Goal: Task Accomplishment & Management: Use online tool/utility

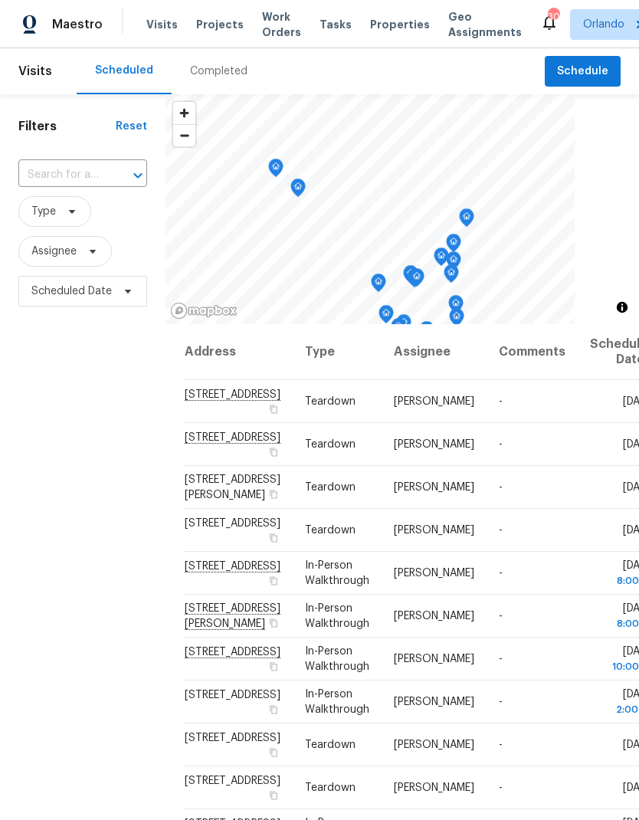
click at [271, 27] on span "Work Orders" at bounding box center [281, 24] width 39 height 31
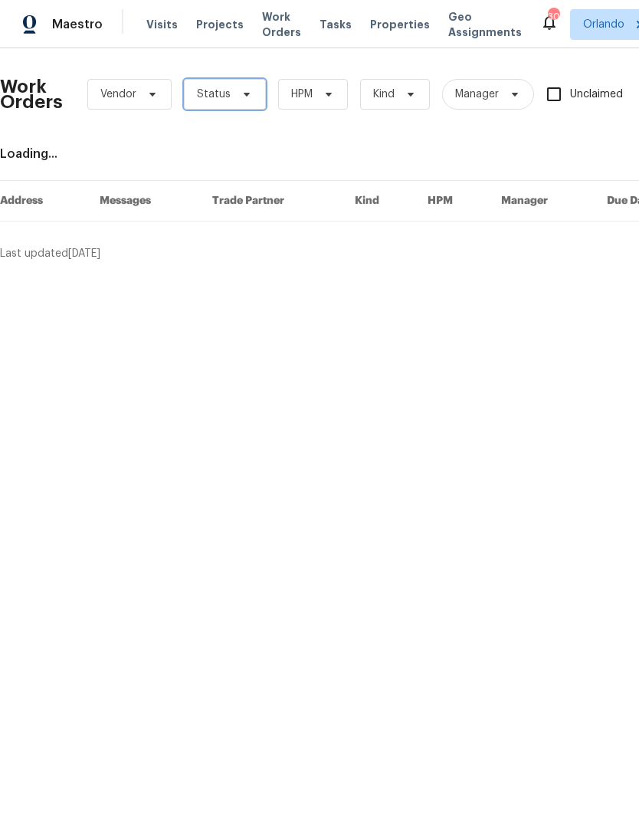
click at [238, 102] on span "Status" at bounding box center [225, 94] width 82 height 31
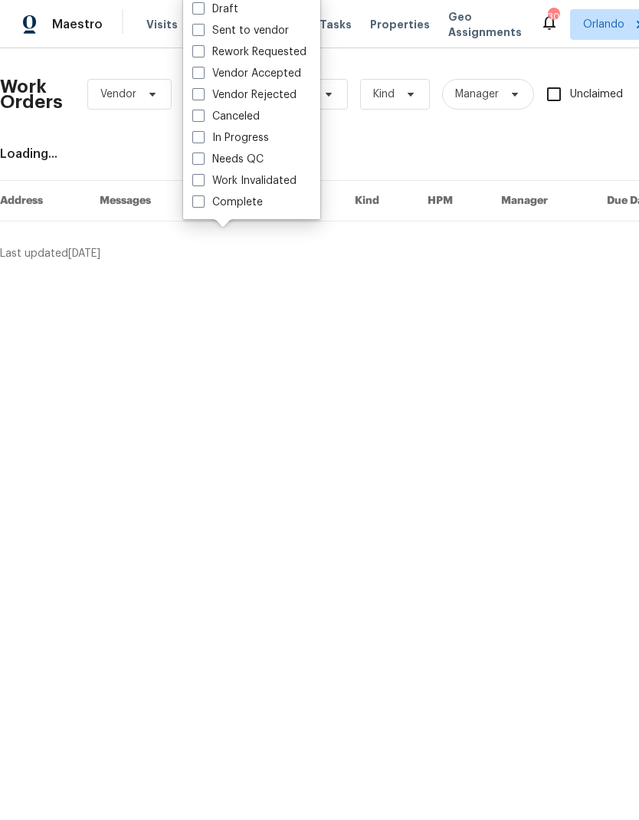
click at [267, 153] on div "Needs QC" at bounding box center [252, 159] width 128 height 21
click at [205, 155] on label "Needs QC" at bounding box center [227, 159] width 71 height 15
click at [202, 155] on input "Needs QC" at bounding box center [197, 157] width 10 height 10
checkbox input "true"
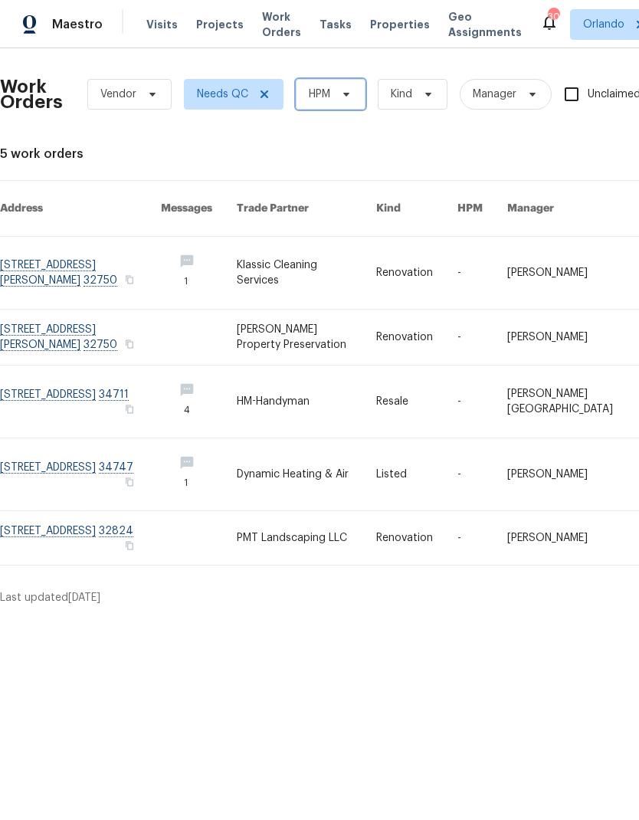
click at [354, 90] on span "HPM" at bounding box center [331, 94] width 70 height 31
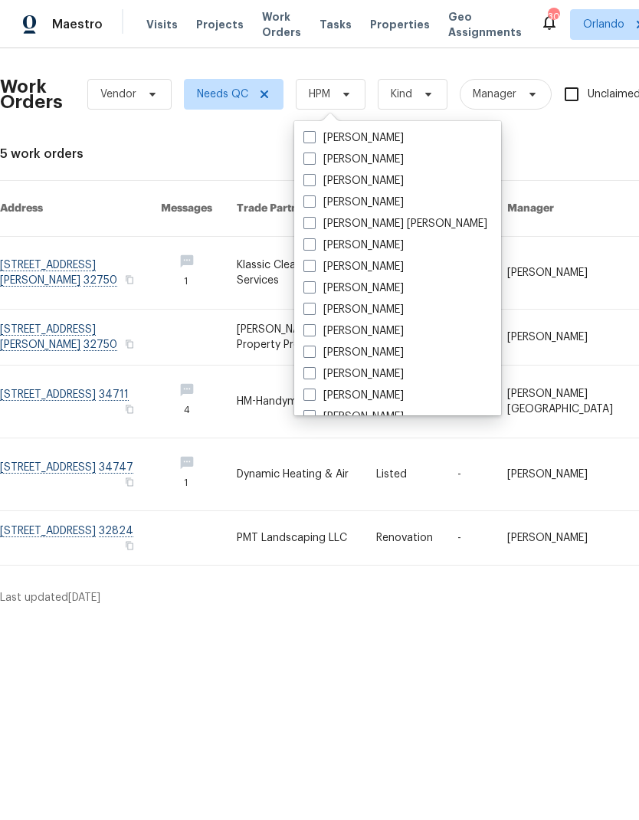
click at [515, 149] on div "5 work orders" at bounding box center [433, 153] width 866 height 15
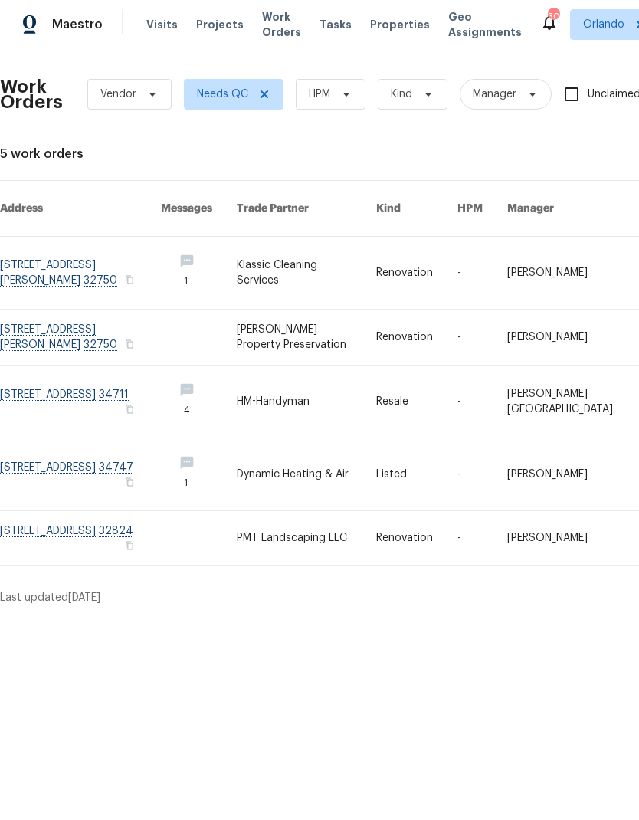
click at [344, 455] on link at bounding box center [306, 474] width 139 height 72
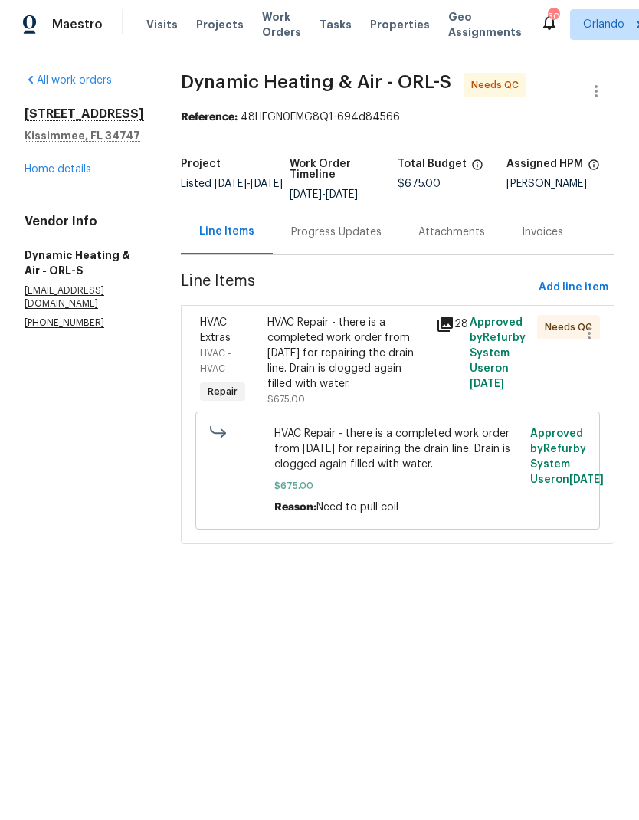
click at [358, 371] on div "HVAC Repair - there is a completed work order from July 8 for repairing the dra…" at bounding box center [346, 353] width 159 height 77
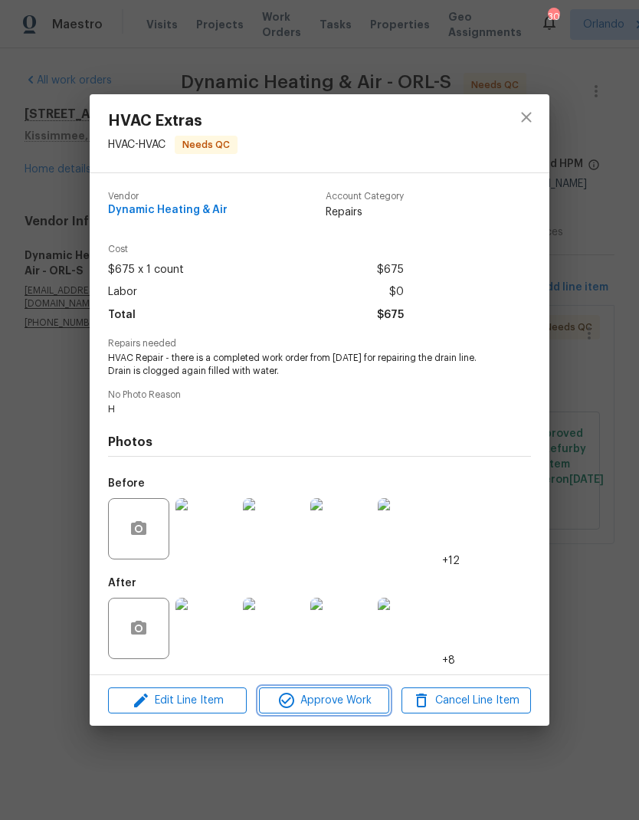
click at [352, 693] on span "Approve Work" at bounding box center [324, 700] width 120 height 19
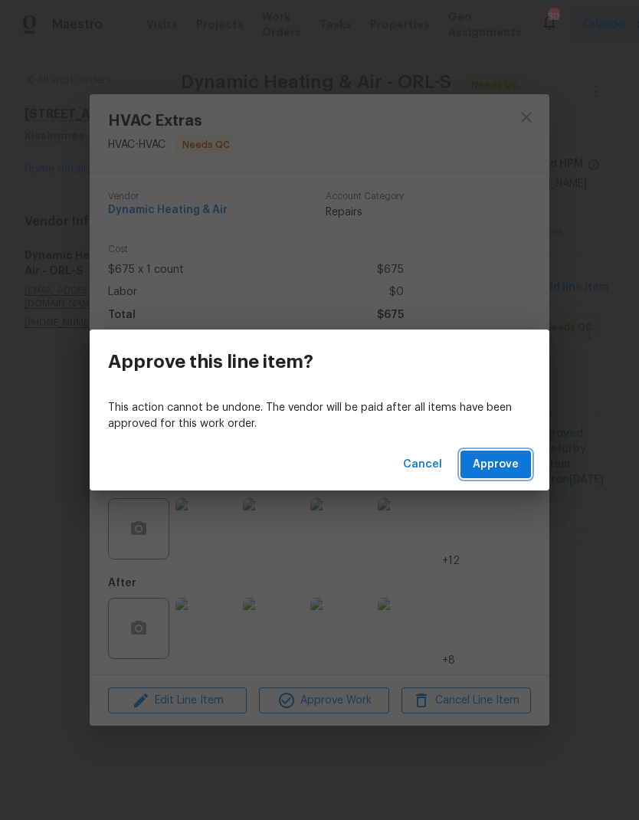
click at [509, 457] on span "Approve" at bounding box center [496, 464] width 46 height 19
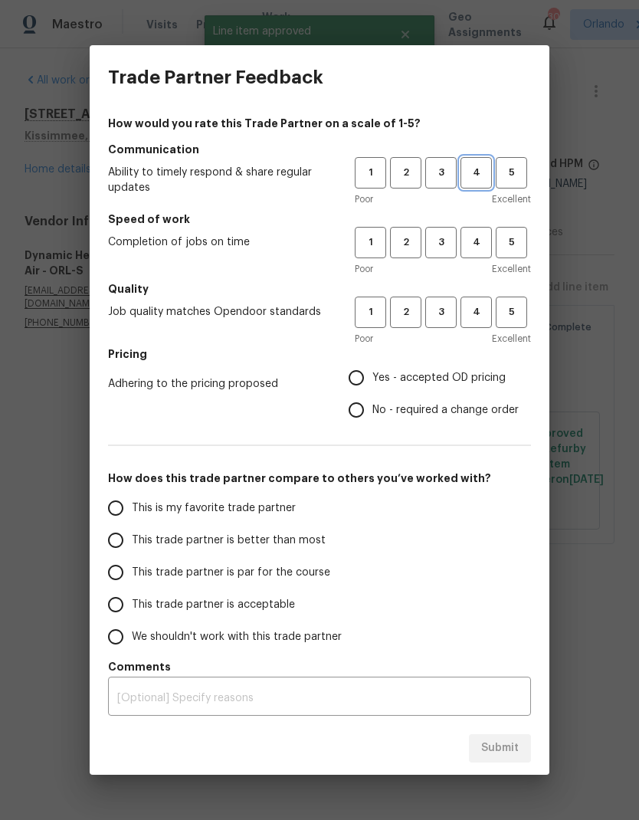
click at [477, 180] on span "4" at bounding box center [476, 173] width 28 height 18
click at [482, 228] on button "4" at bounding box center [475, 242] width 31 height 31
click at [483, 297] on button "4" at bounding box center [475, 311] width 31 height 31
click at [448, 380] on span "Yes - accepted OD pricing" at bounding box center [438, 378] width 133 height 16
click at [372, 380] on input "Yes - accepted OD pricing" at bounding box center [356, 378] width 32 height 32
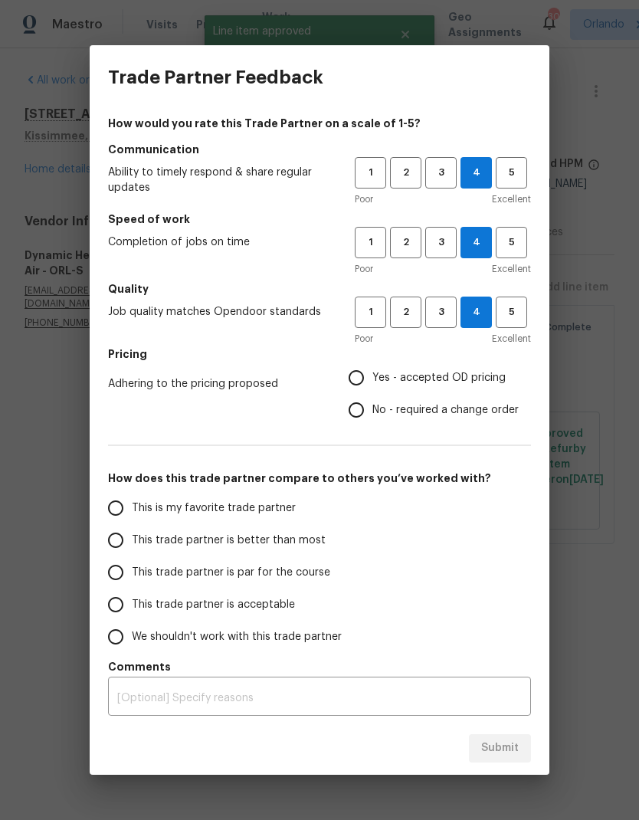
radio input "true"
click at [322, 525] on label "This trade partner is better than most" at bounding box center [221, 540] width 242 height 32
click at [132, 525] on input "This trade partner is better than most" at bounding box center [116, 540] width 32 height 32
radio input "false"
click at [323, 507] on label "This is my favorite trade partner" at bounding box center [221, 508] width 242 height 32
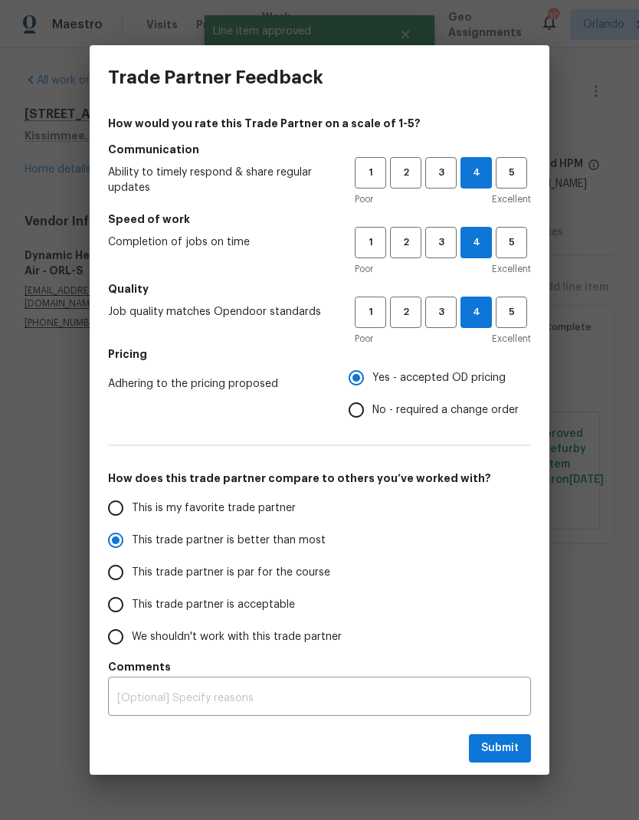
click at [132, 507] on input "This is my favorite trade partner" at bounding box center [116, 508] width 32 height 32
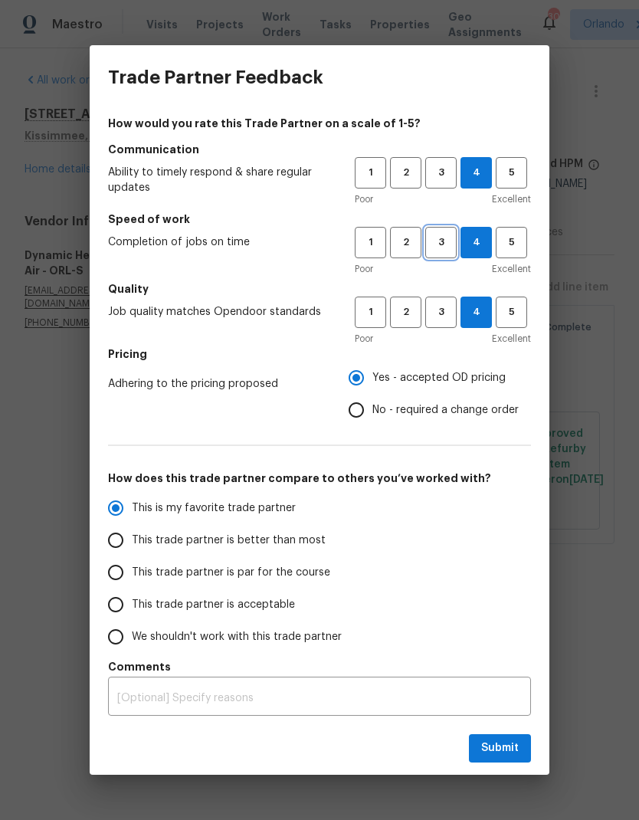
click at [444, 237] on span "3" at bounding box center [441, 243] width 28 height 18
radio input "true"
click at [512, 735] on button "Submit" at bounding box center [500, 748] width 62 height 28
radio input "false"
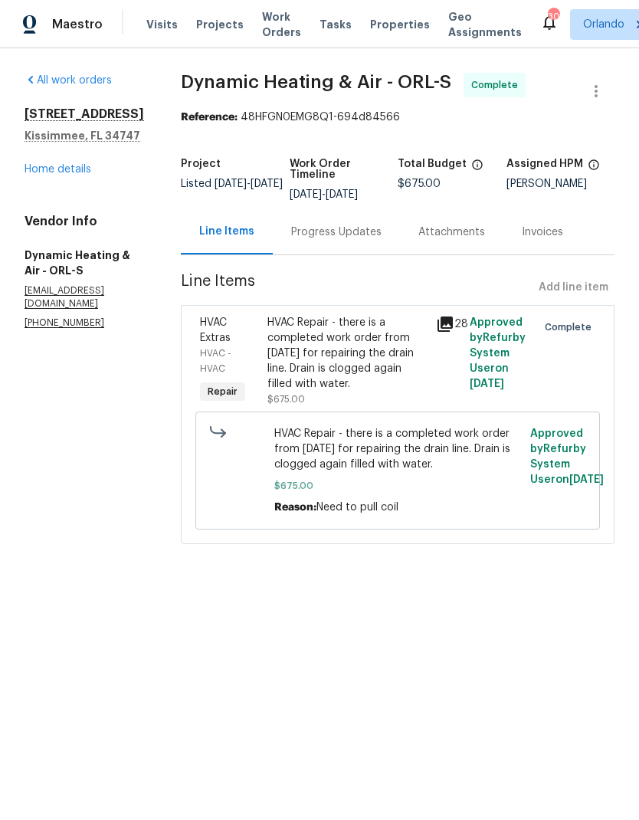
click at [97, 81] on link "All work orders" at bounding box center [68, 80] width 87 height 11
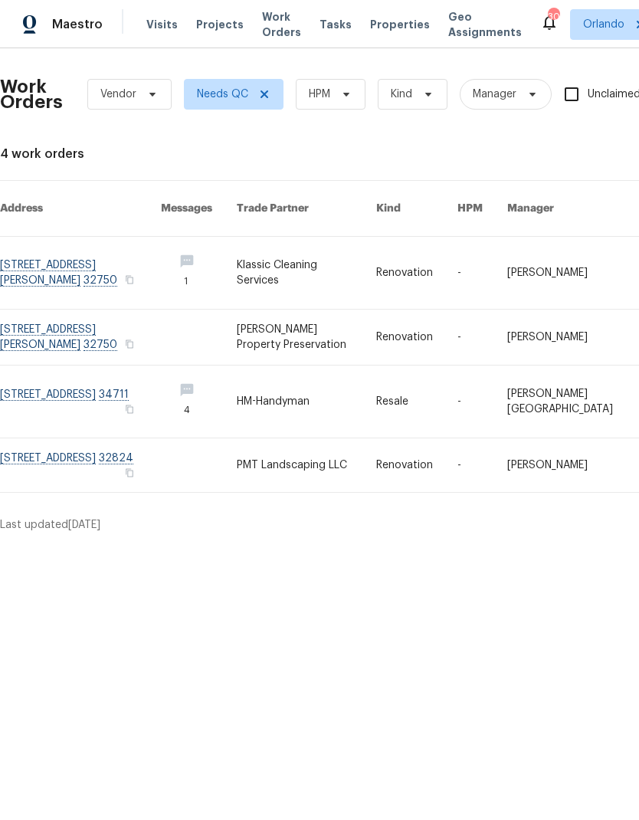
click at [428, 450] on link at bounding box center [416, 465] width 81 height 54
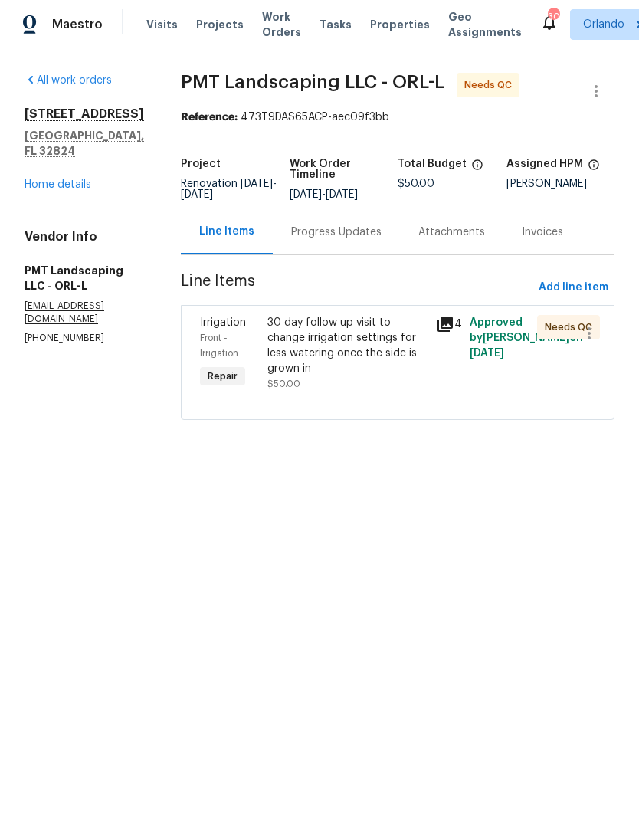
click at [392, 376] on div "30 day follow up visit to change irrigation settings for less watering once the…" at bounding box center [346, 345] width 159 height 61
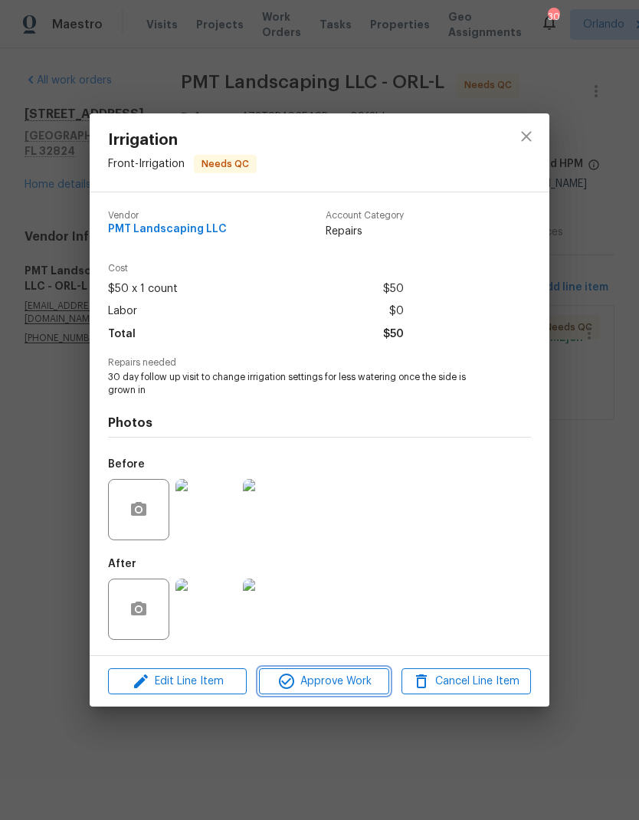
click at [359, 686] on span "Approve Work" at bounding box center [324, 681] width 120 height 19
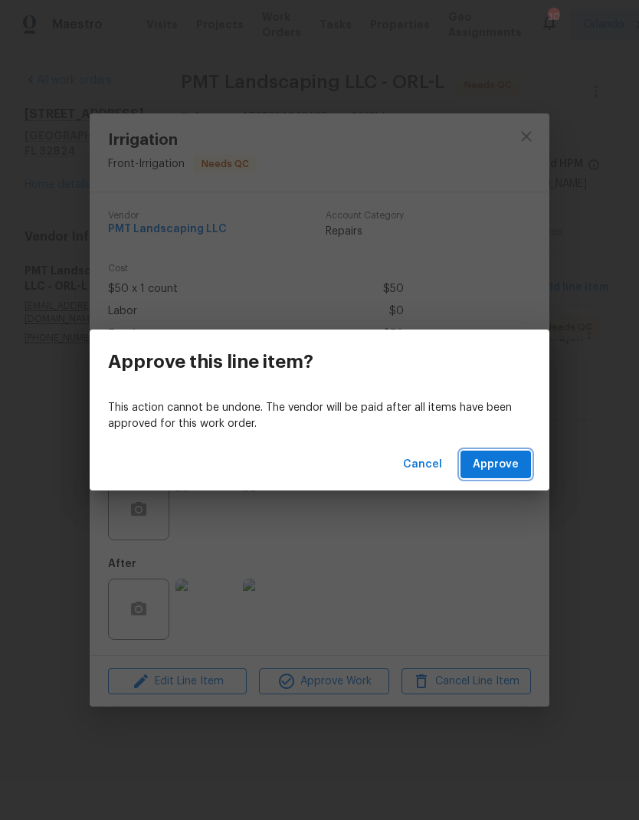
click at [516, 463] on span "Approve" at bounding box center [496, 464] width 46 height 19
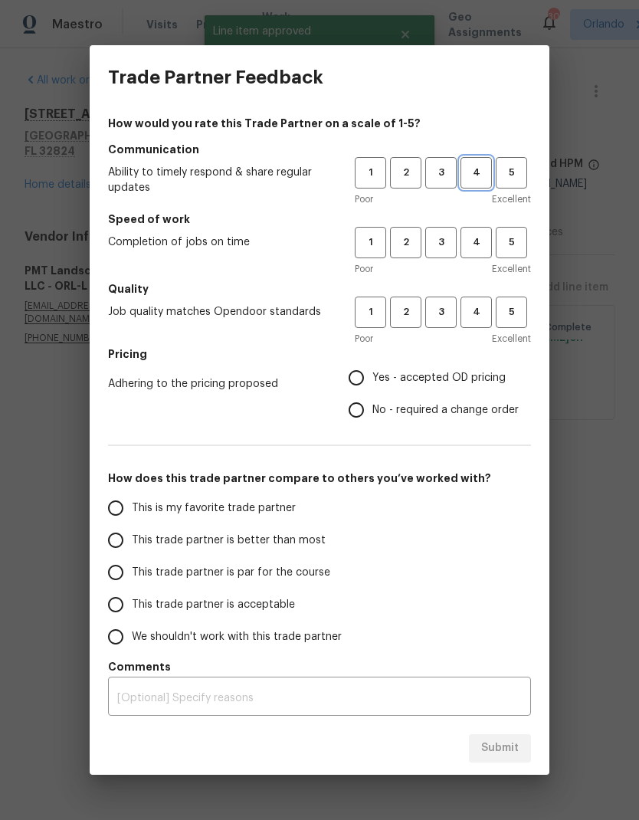
click at [482, 175] on span "4" at bounding box center [476, 173] width 28 height 18
click at [479, 257] on button "4" at bounding box center [475, 242] width 31 height 31
click at [487, 322] on button "4" at bounding box center [475, 311] width 31 height 31
click at [442, 383] on span "Yes - accepted OD pricing" at bounding box center [438, 378] width 133 height 16
click at [372, 383] on input "Yes - accepted OD pricing" at bounding box center [356, 378] width 32 height 32
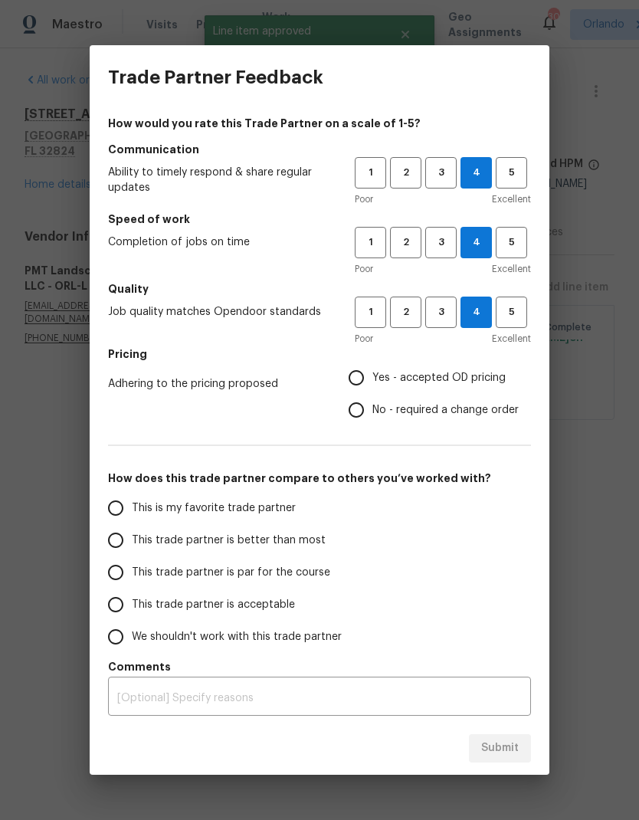
radio input "true"
click at [375, 509] on div "This is my favorite trade partner This trade partner is better than most This t…" at bounding box center [319, 572] width 423 height 161
click at [260, 502] on span "This is my favorite trade partner" at bounding box center [214, 508] width 164 height 16
click at [132, 502] on input "This is my favorite trade partner" at bounding box center [116, 508] width 32 height 32
click at [524, 729] on div "Submit" at bounding box center [320, 748] width 460 height 53
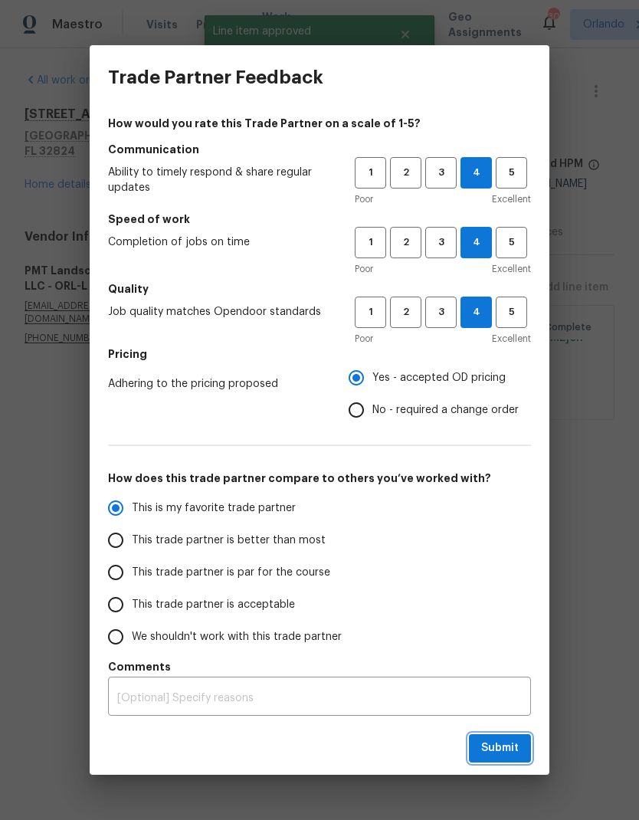
click at [508, 742] on span "Submit" at bounding box center [500, 747] width 38 height 19
radio input "true"
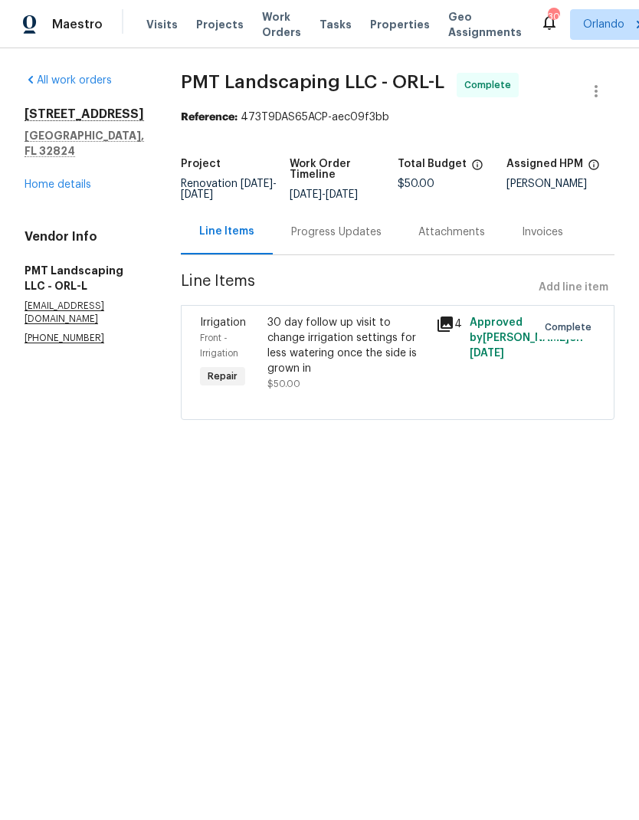
radio input "false"
click at [95, 76] on link "All work orders" at bounding box center [68, 80] width 87 height 11
